Goal: Task Accomplishment & Management: Manage account settings

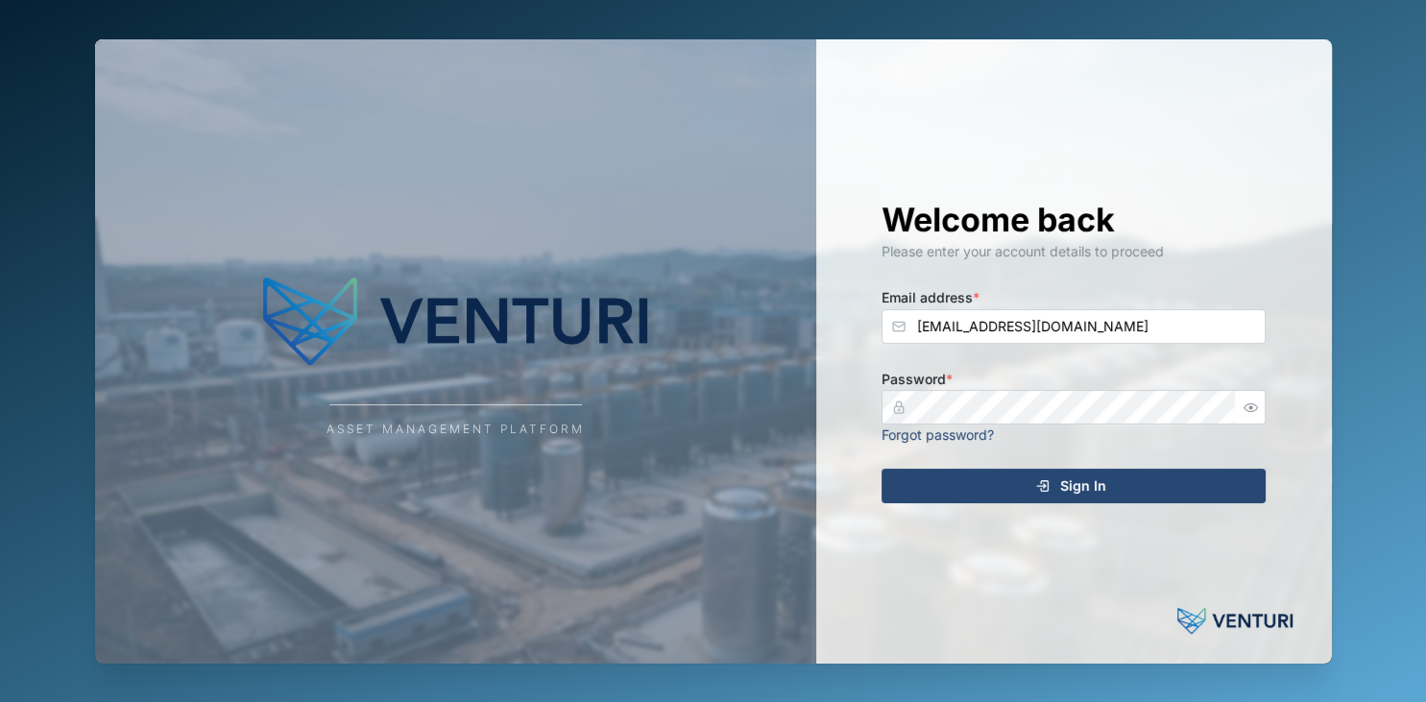
type input "[EMAIL_ADDRESS][DOMAIN_NAME]"
click at [881, 469] on button "Sign In" at bounding box center [1073, 486] width 384 height 35
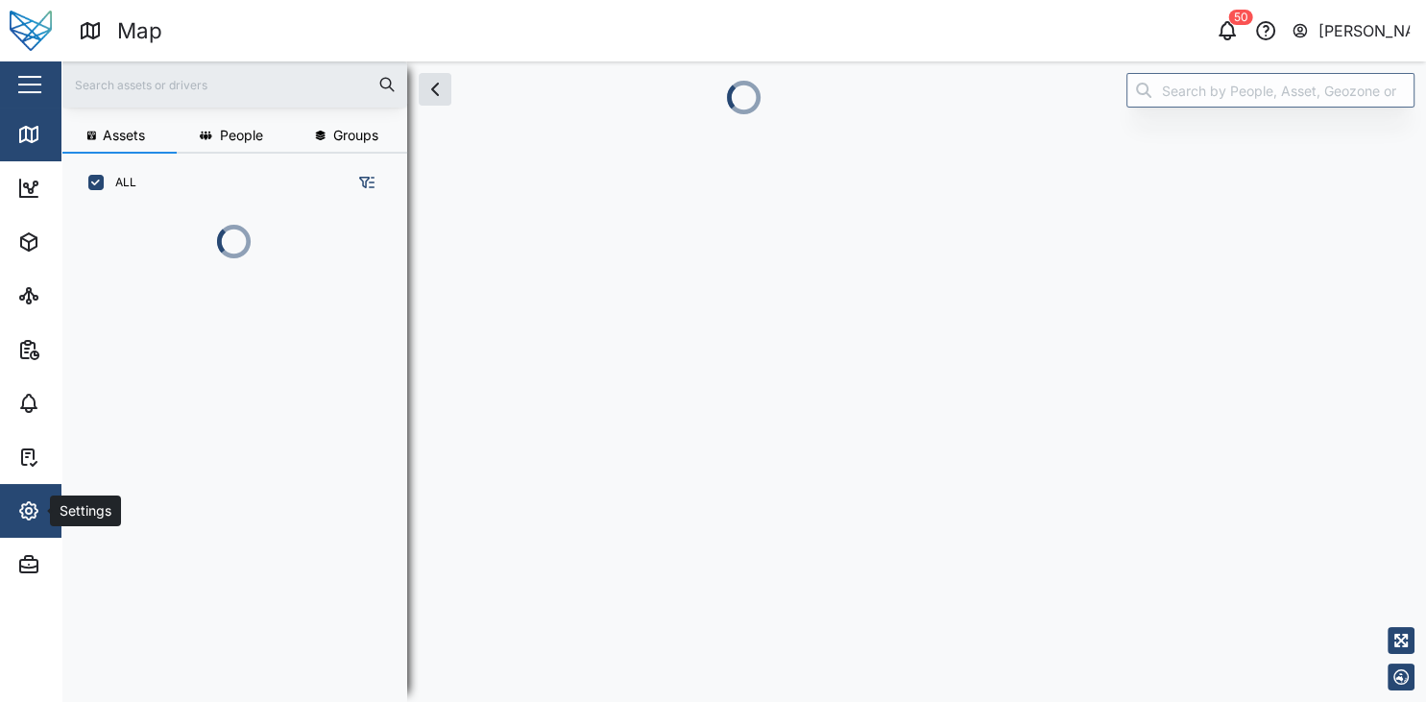
scroll to position [481, 315]
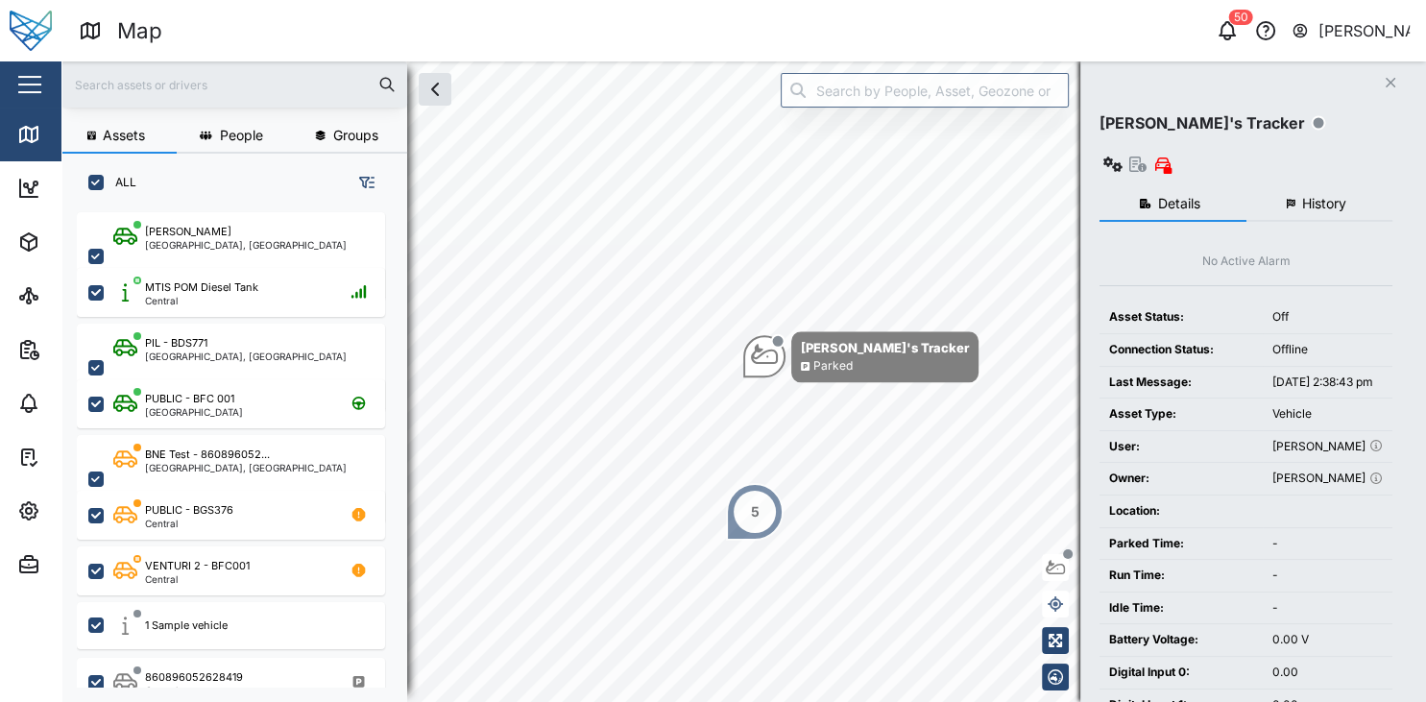
click at [1122, 157] on icon "button" at bounding box center [1112, 164] width 19 height 15
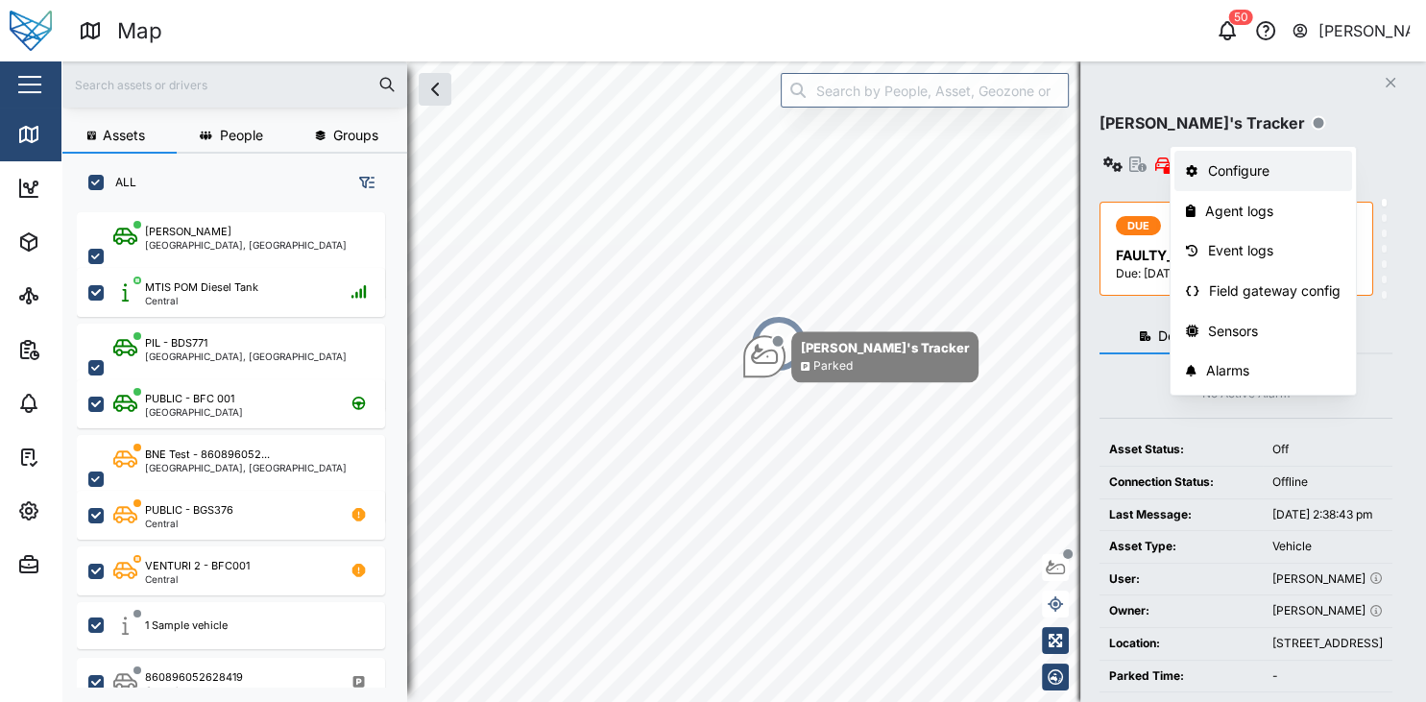
click at [1251, 174] on div "Configure" at bounding box center [1274, 170] width 133 height 21
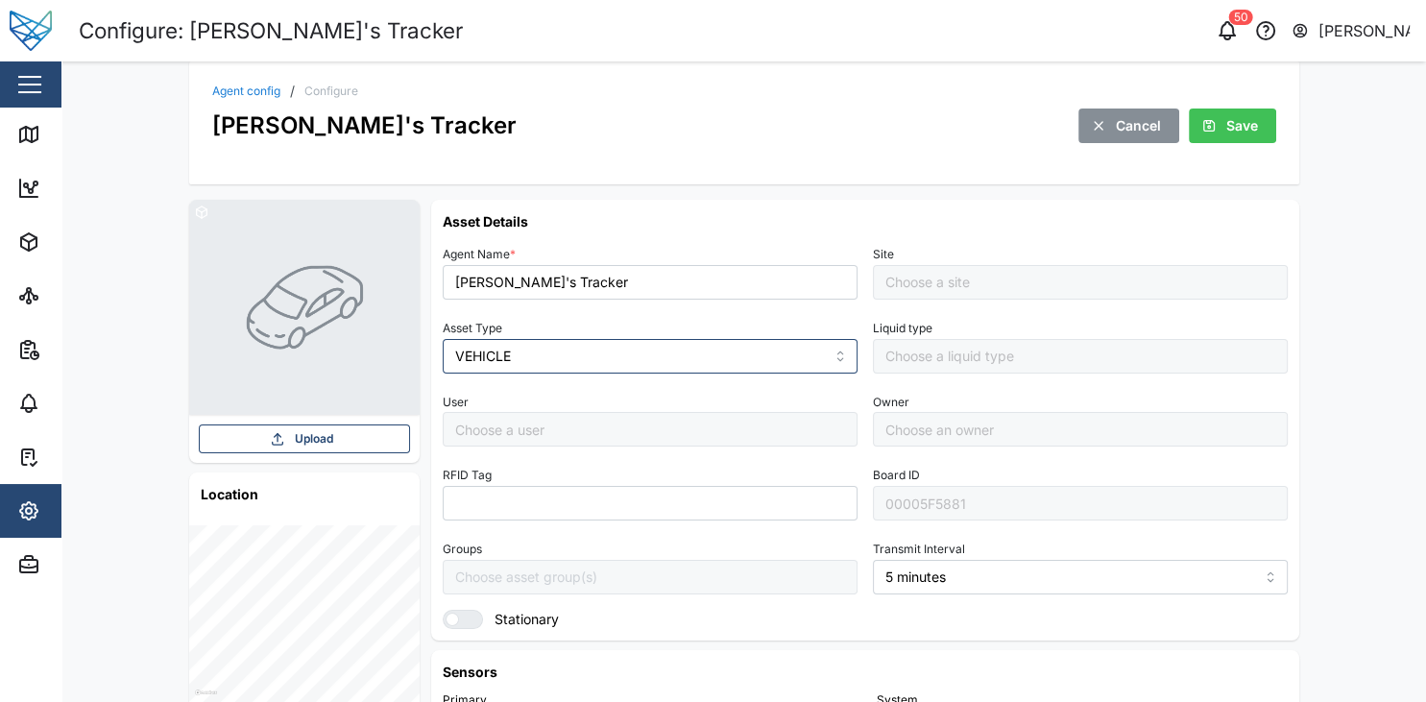
type input "[PERSON_NAME]"
type input "Default Site"
type input "[PERSON_NAME]"
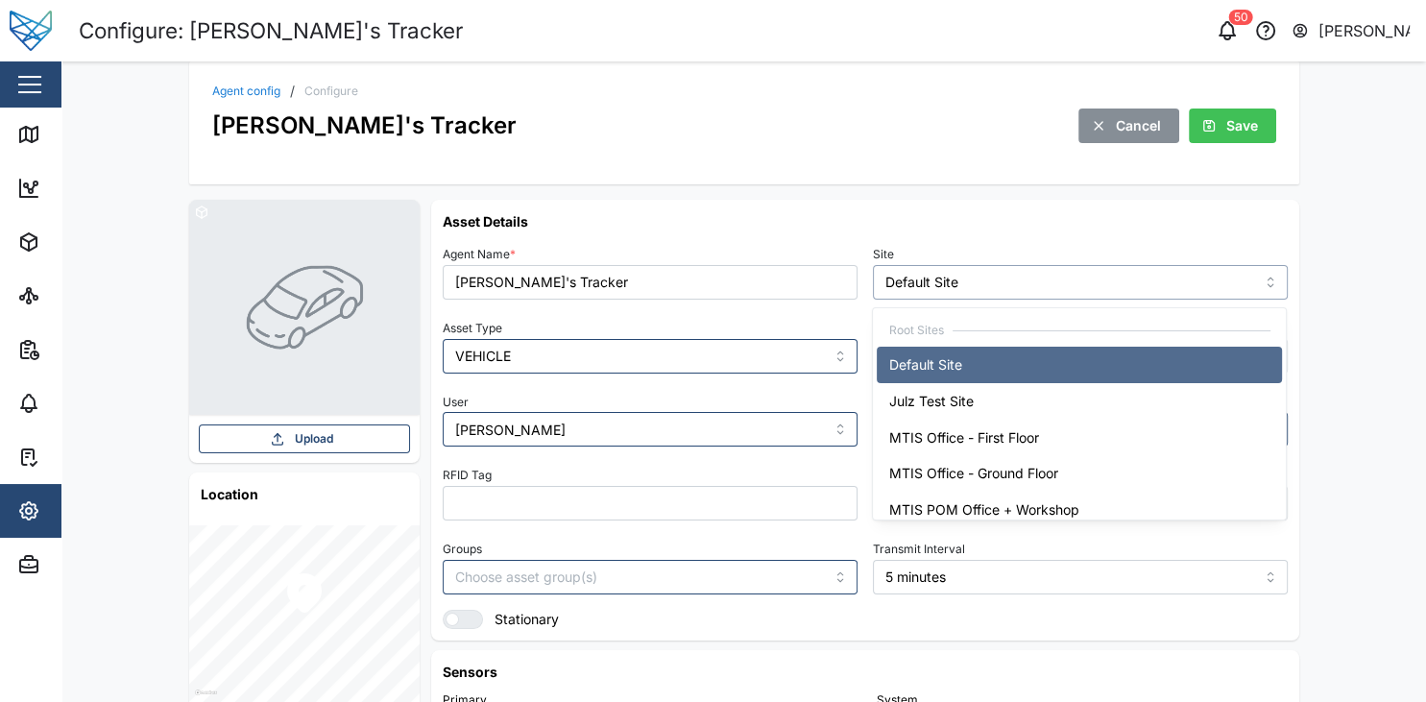
click at [1074, 287] on input "Default Site" at bounding box center [1080, 282] width 415 height 35
click at [1071, 287] on input "Default Site" at bounding box center [1080, 282] width 415 height 35
click at [916, 77] on div "Agent config / Configure [PERSON_NAME]'s Tracker Cancel Save" at bounding box center [744, 122] width 1110 height 123
